Goal: Transaction & Acquisition: Purchase product/service

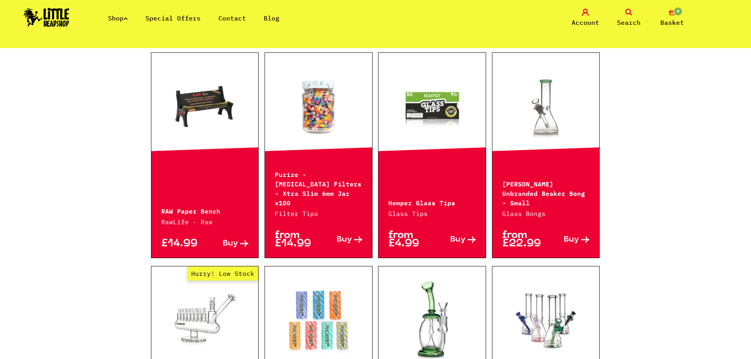
scroll to position [118, 0]
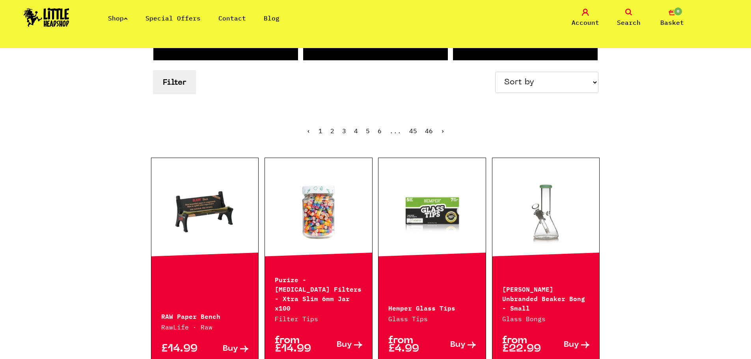
click at [123, 20] on link "Shop" at bounding box center [118, 18] width 20 height 8
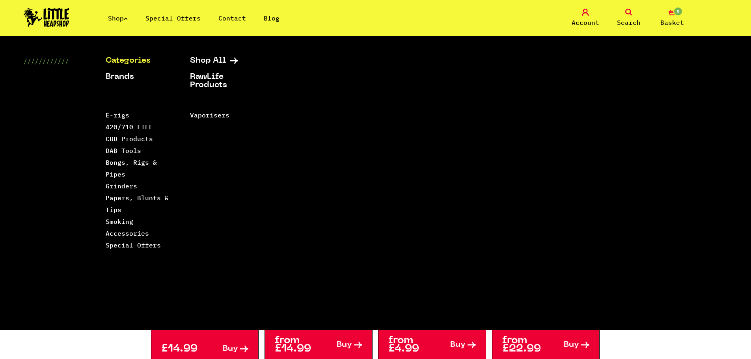
click at [142, 59] on link "Categories" at bounding box center [138, 61] width 65 height 8
click at [131, 198] on link "Papers, Blunts & Tips" at bounding box center [137, 204] width 63 height 20
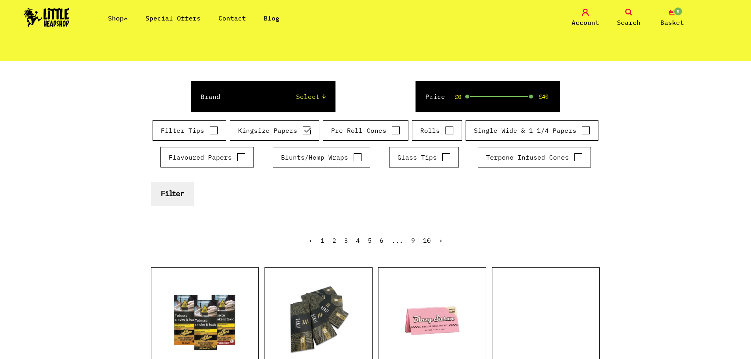
scroll to position [79, 0]
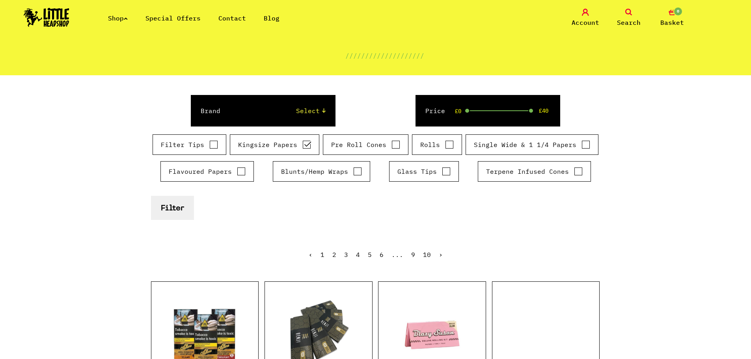
click at [180, 208] on button "Filter" at bounding box center [172, 208] width 43 height 24
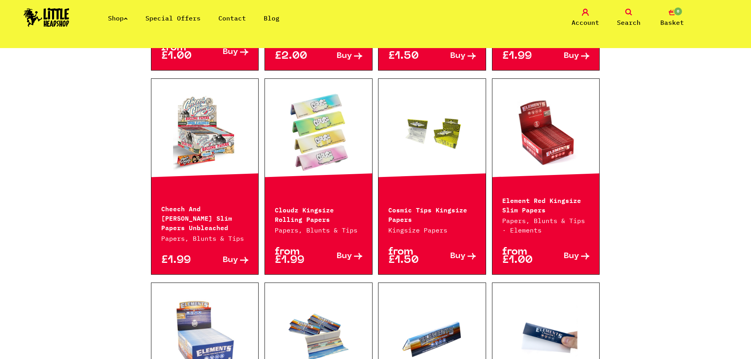
scroll to position [671, 0]
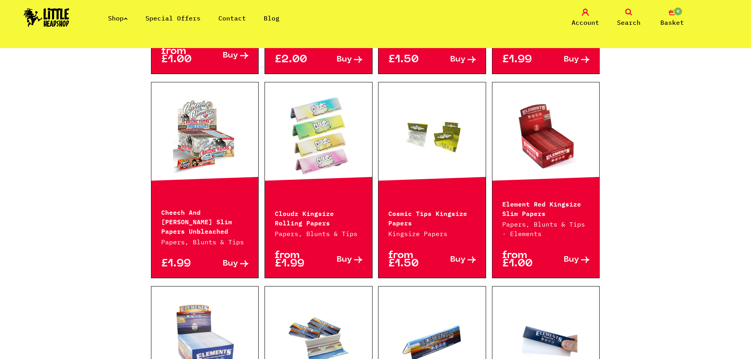
click at [548, 141] on link at bounding box center [546, 135] width 107 height 79
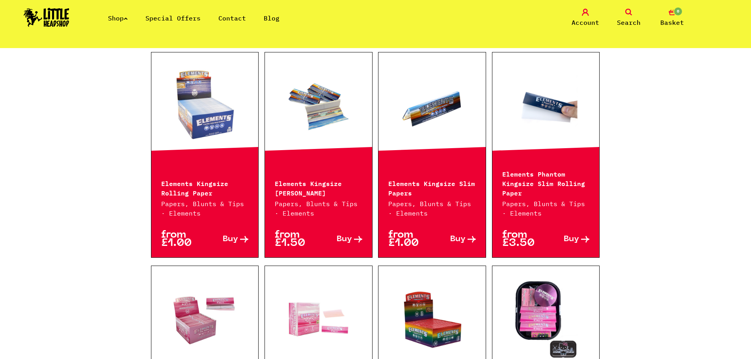
scroll to position [868, 0]
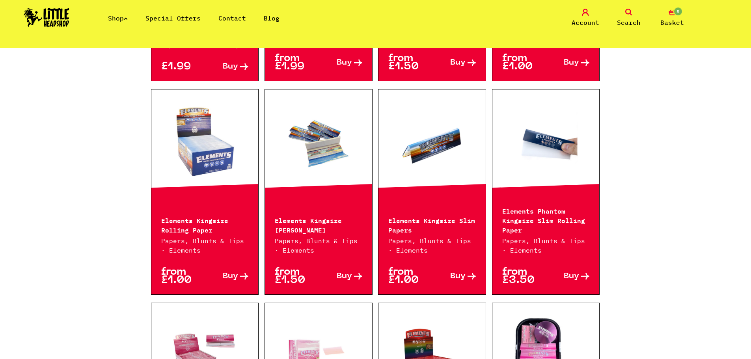
click at [549, 218] on p "Elements Phantom Kingsize Slim Rolling Paper" at bounding box center [547, 220] width 88 height 28
click at [569, 273] on span "Buy" at bounding box center [571, 277] width 15 height 8
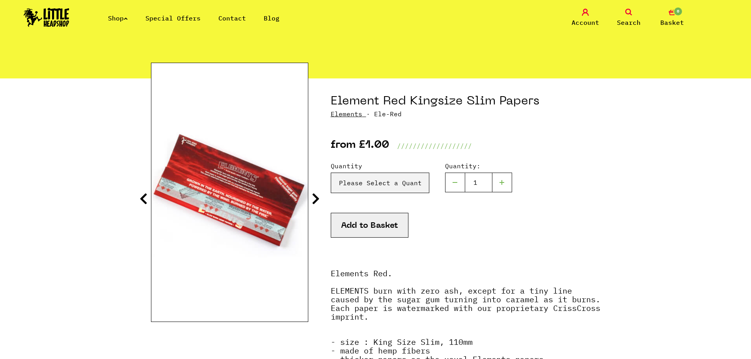
scroll to position [39, 0]
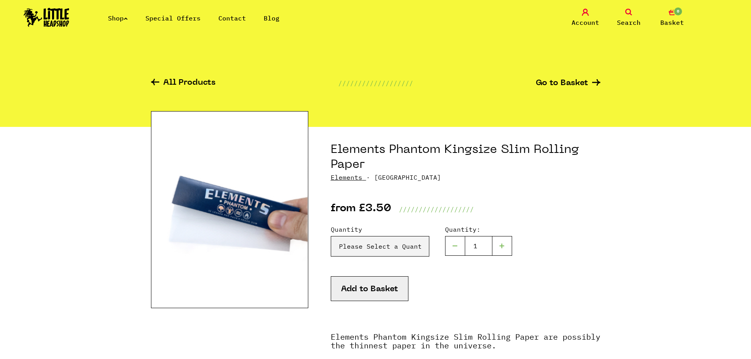
click at [499, 244] on div at bounding box center [503, 246] width 20 height 20
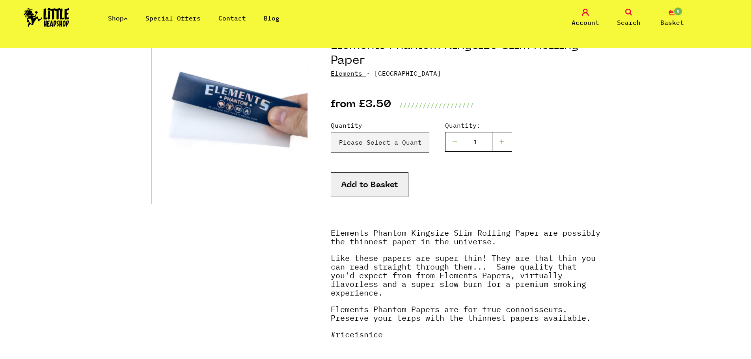
scroll to position [118, 0]
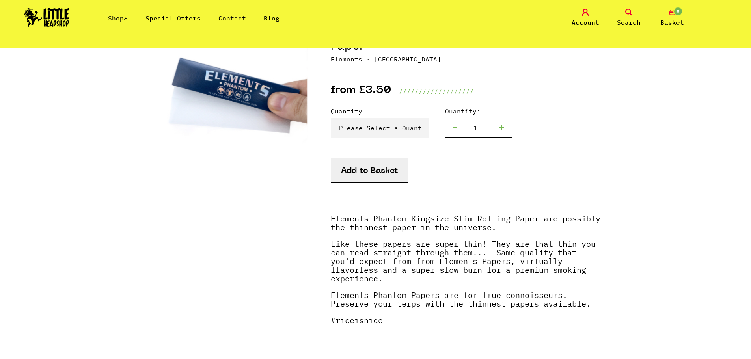
click at [501, 127] on div at bounding box center [503, 128] width 20 height 20
click at [456, 125] on div at bounding box center [455, 128] width 20 height 20
type input "1"
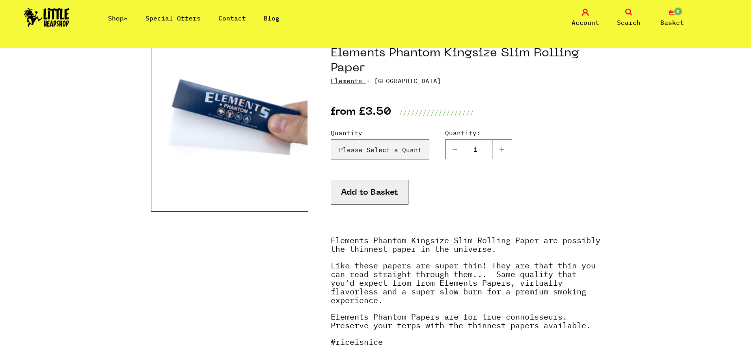
scroll to position [79, 0]
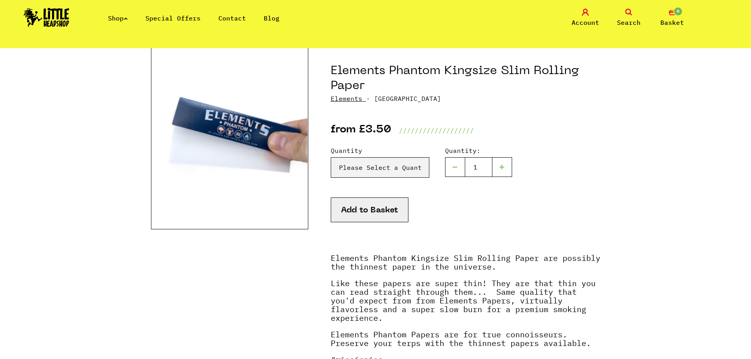
click at [370, 207] on button "Add to Basket" at bounding box center [370, 210] width 78 height 25
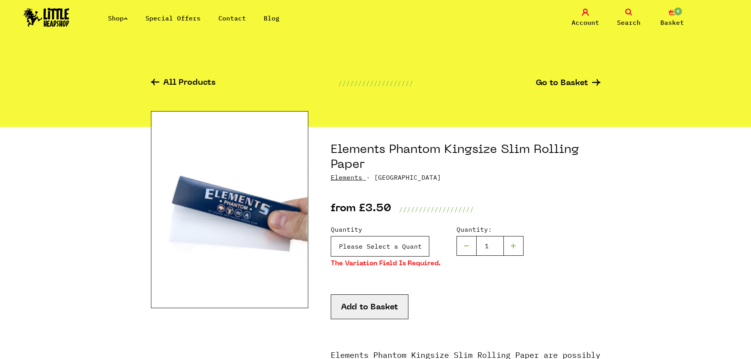
click at [386, 243] on select "Please Select a Quantity X 1 Pack - £3.50 X 4 Packs - £12.00 X 10 Packs - £25.00" at bounding box center [380, 246] width 99 height 21
select select "1961"
click at [331, 236] on select "Please Select a Quantity X 1 Pack - £3.50 X 4 Packs - £12.00 X 10 Packs - £25.00" at bounding box center [380, 246] width 99 height 21
click at [378, 310] on button "Add to Basket" at bounding box center [370, 307] width 78 height 25
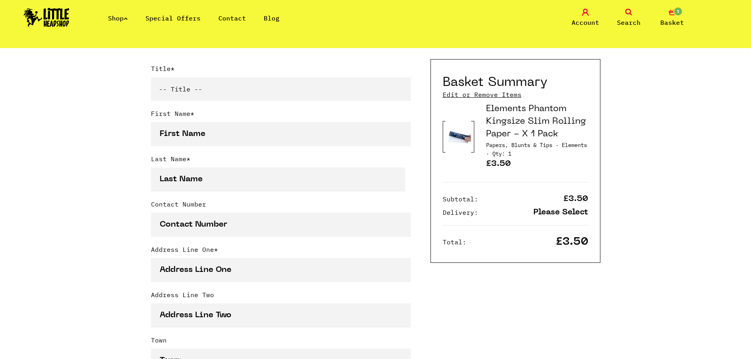
scroll to position [158, 0]
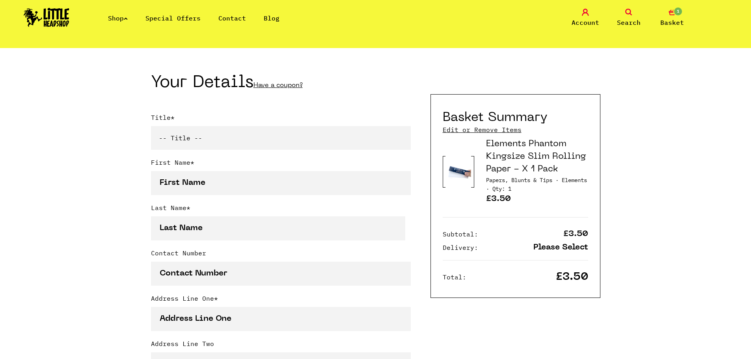
click at [223, 137] on select "-- Title -- Mr Mrs Ms Miss Dr Prof" at bounding box center [281, 138] width 260 height 24
select select "mr"
click at [151, 128] on select "-- Title -- Mr Mrs Ms Miss Dr Prof" at bounding box center [281, 138] width 260 height 24
click at [199, 179] on input "First Name *" at bounding box center [281, 183] width 260 height 24
type input "Kavi"
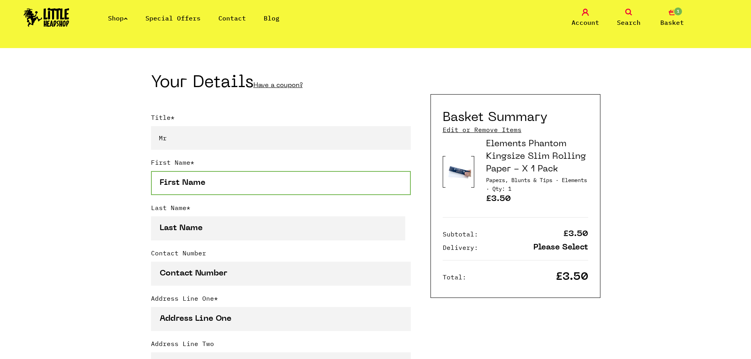
type input "Nicholls"
type input "07305823778"
type input "[GEOGRAPHIC_DATA][PERSON_NAME]"
type input "Maidenhead"
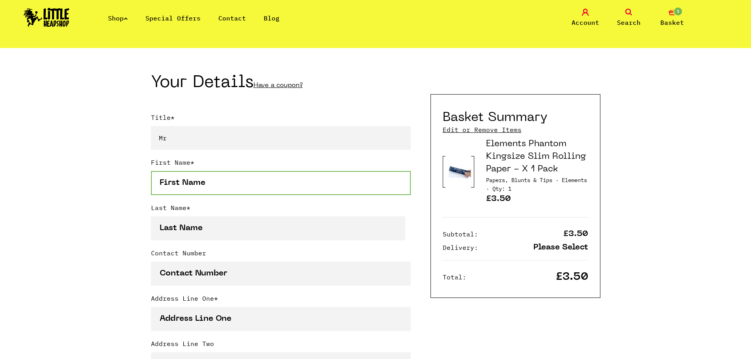
type input "[GEOGRAPHIC_DATA]"
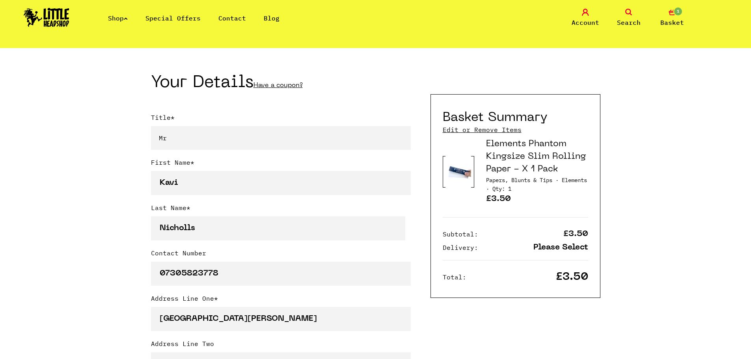
select select "826"
type input "SL6"
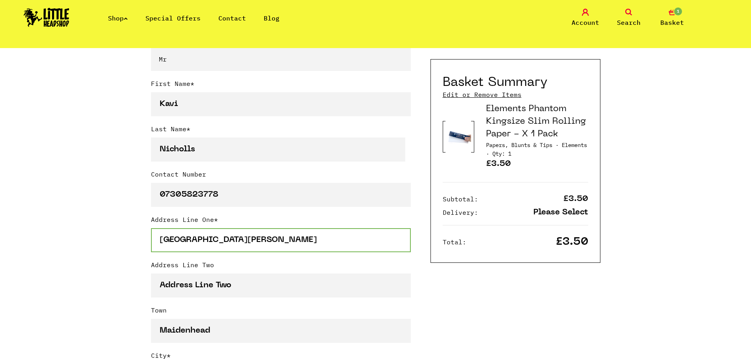
scroll to position [1, 0]
drag, startPoint x: 237, startPoint y: 245, endPoint x: 149, endPoint y: 247, distance: 88.4
type input "Court Cottage"
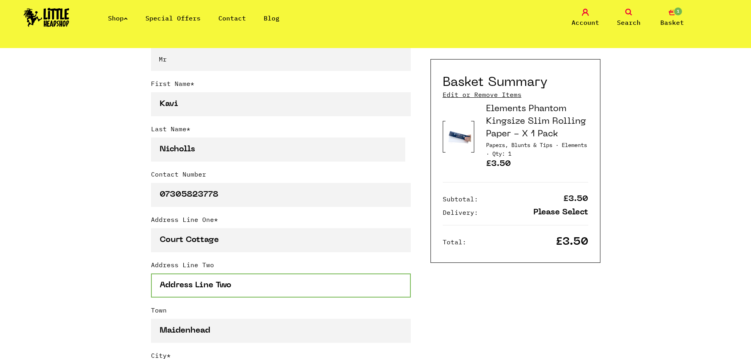
scroll to position [0, 0]
click at [216, 282] on input "Address Line Two" at bounding box center [281, 286] width 260 height 24
type input "Upper Bray Road"
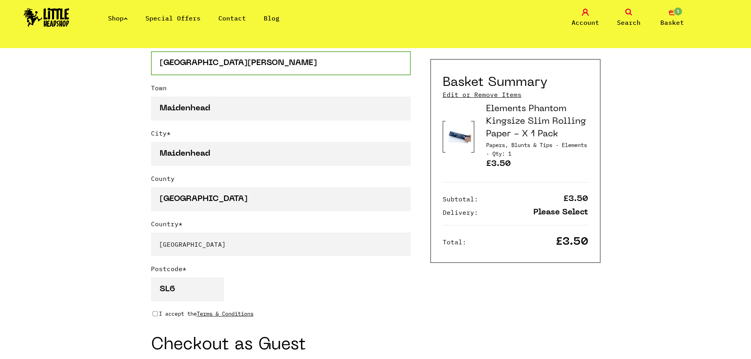
scroll to position [473, 0]
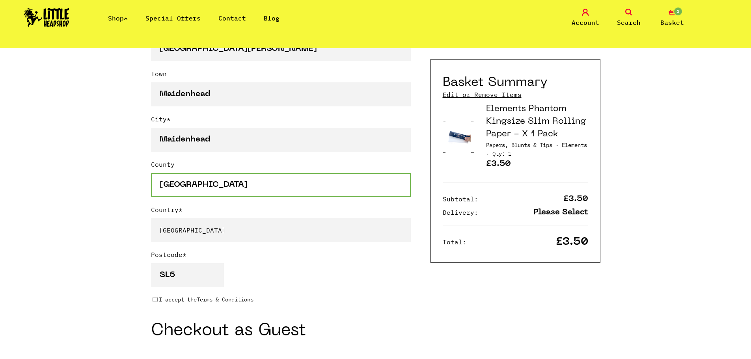
drag, startPoint x: 202, startPoint y: 186, endPoint x: 187, endPoint y: 186, distance: 15.4
click at [187, 186] on input "England" at bounding box center [281, 185] width 260 height 24
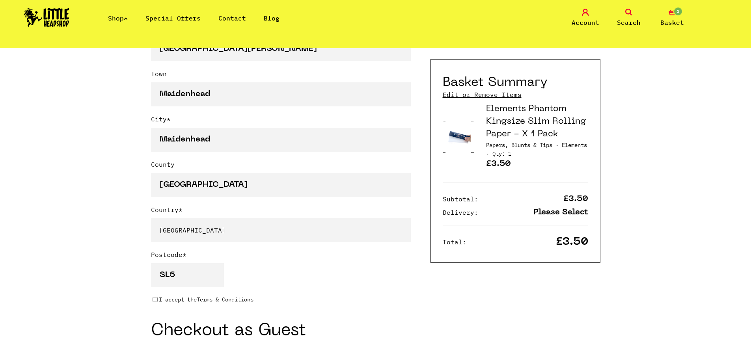
click at [168, 231] on select "-- Please Select -- United Kingdom Sweden Spain Slovenia Romania Portugal Polan…" at bounding box center [281, 231] width 260 height 24
click at [151, 220] on select "-- Please Select -- United Kingdom Sweden Spain Slovenia Romania Portugal Polan…" at bounding box center [281, 231] width 260 height 24
click at [194, 275] on input "SL6" at bounding box center [187, 275] width 73 height 24
type input "SL6 2DB"
click at [154, 303] on input "I accept the Terms & Conditions" at bounding box center [155, 300] width 5 height 6
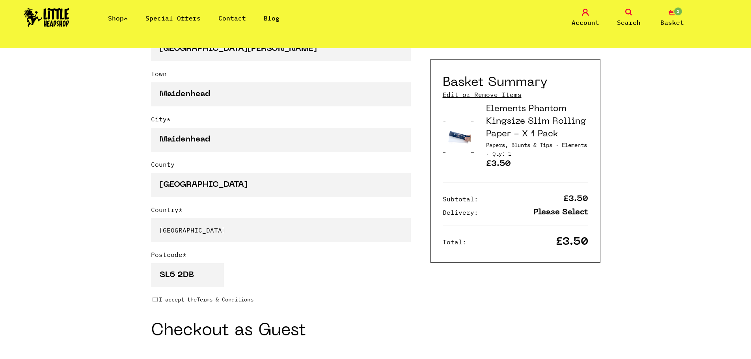
checkbox input "true"
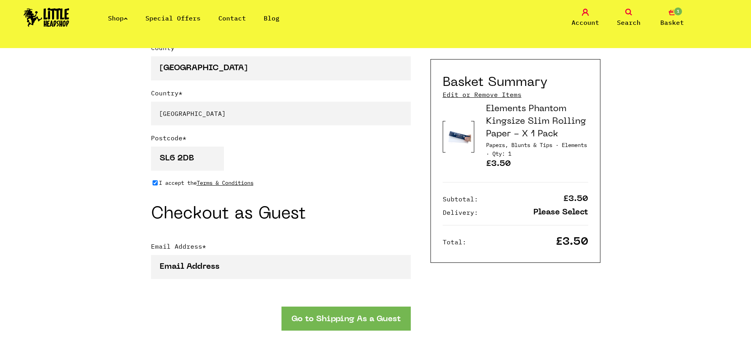
scroll to position [592, 0]
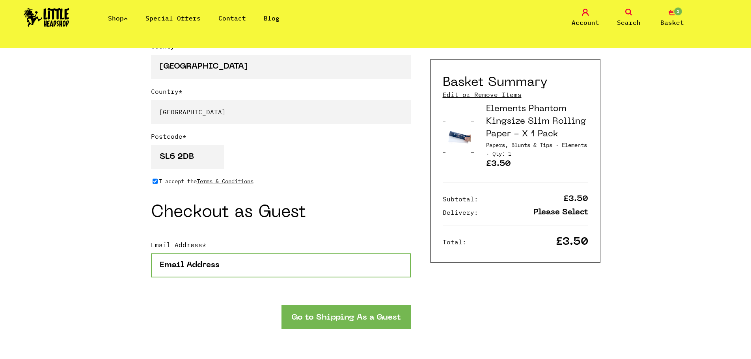
click at [250, 268] on input "Email Address *" at bounding box center [281, 266] width 260 height 24
click at [233, 265] on input "Email Address *" at bounding box center [281, 266] width 260 height 24
type input "kavinicholls@gmail.com"
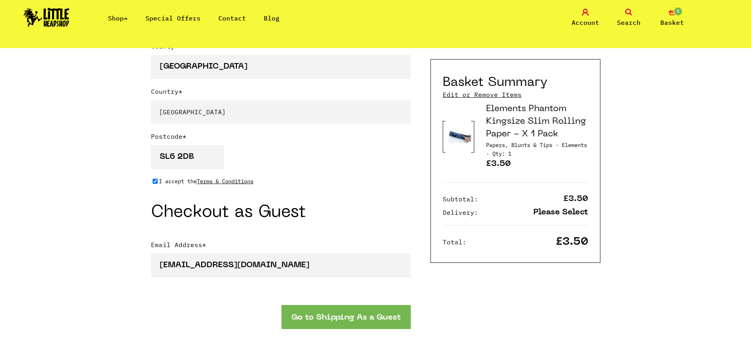
click at [332, 324] on button "Go to Shipping As a Guest" at bounding box center [346, 317] width 129 height 24
